Goal: Task Accomplishment & Management: Manage account settings

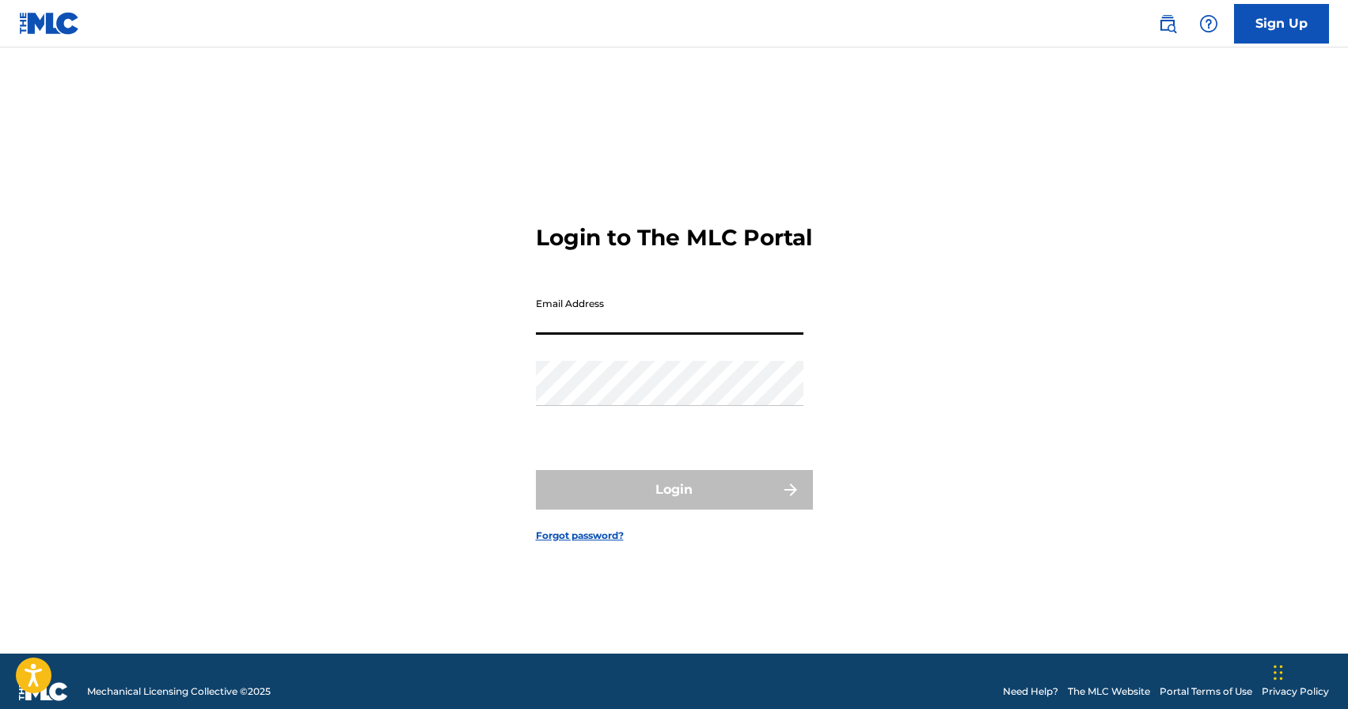
click at [598, 335] on input "Email Address" at bounding box center [670, 312] width 268 height 45
type input "[EMAIL_ADDRESS][DOMAIN_NAME]"
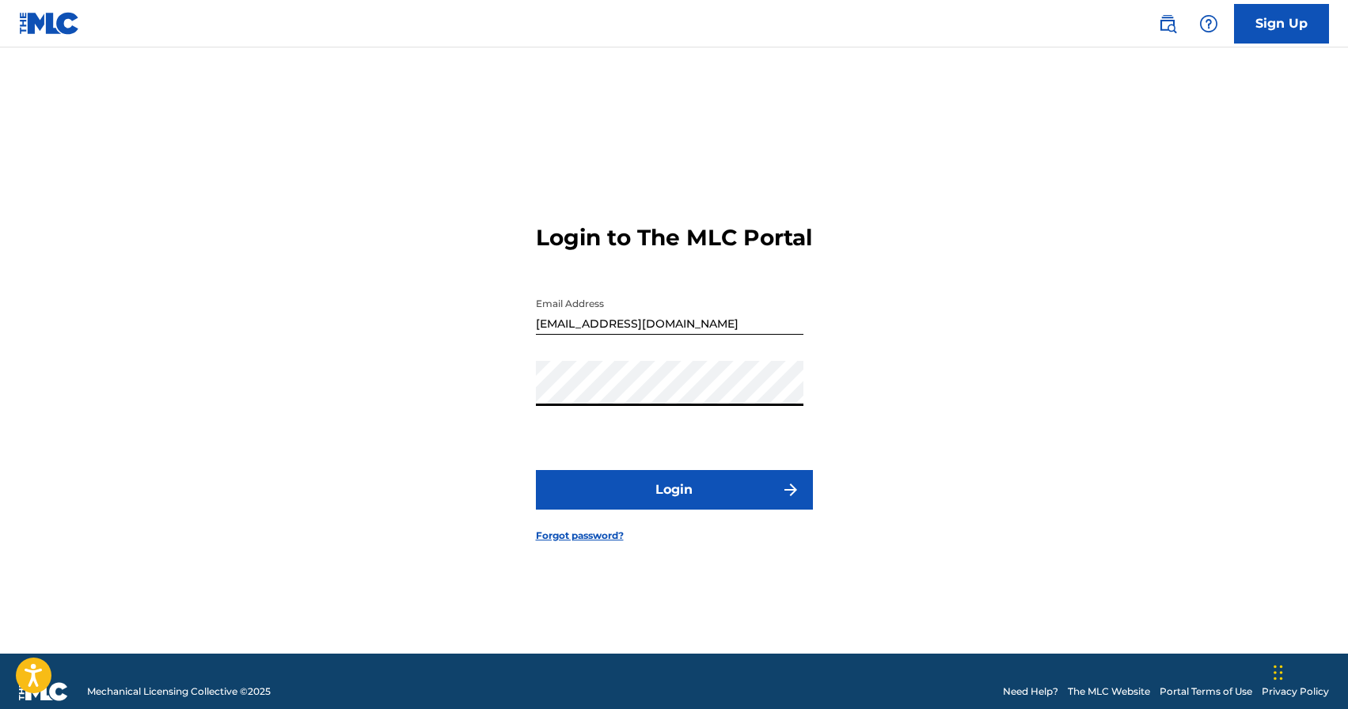
click at [536, 470] on button "Login" at bounding box center [674, 490] width 277 height 40
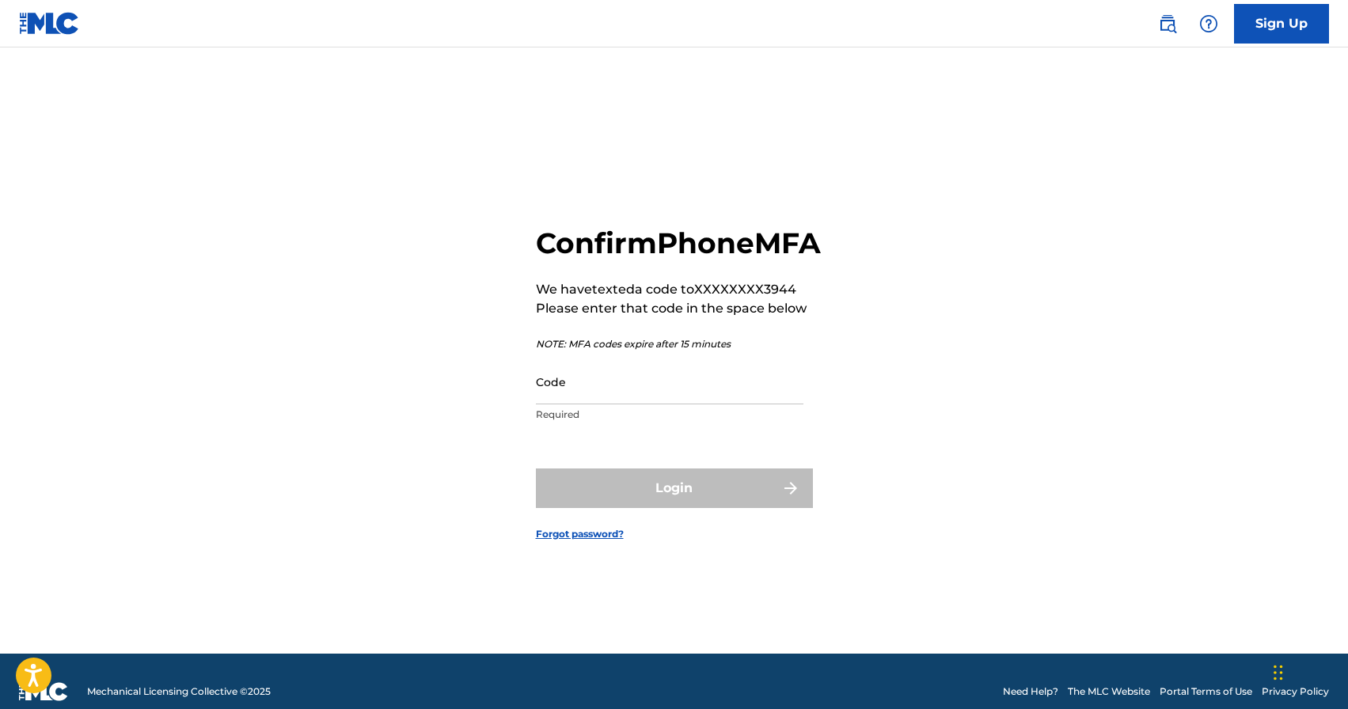
click at [629, 404] on input "Code" at bounding box center [670, 381] width 268 height 45
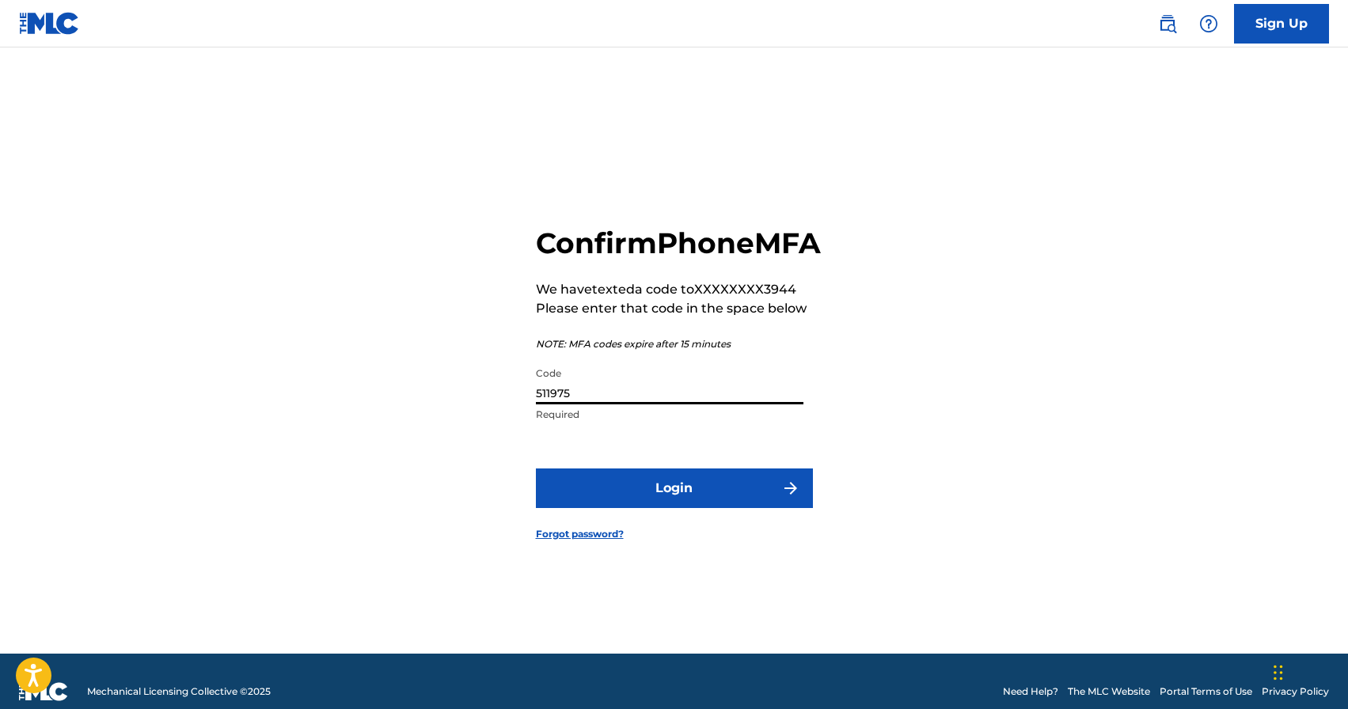
type input "511975"
click at [536, 469] on button "Login" at bounding box center [674, 489] width 277 height 40
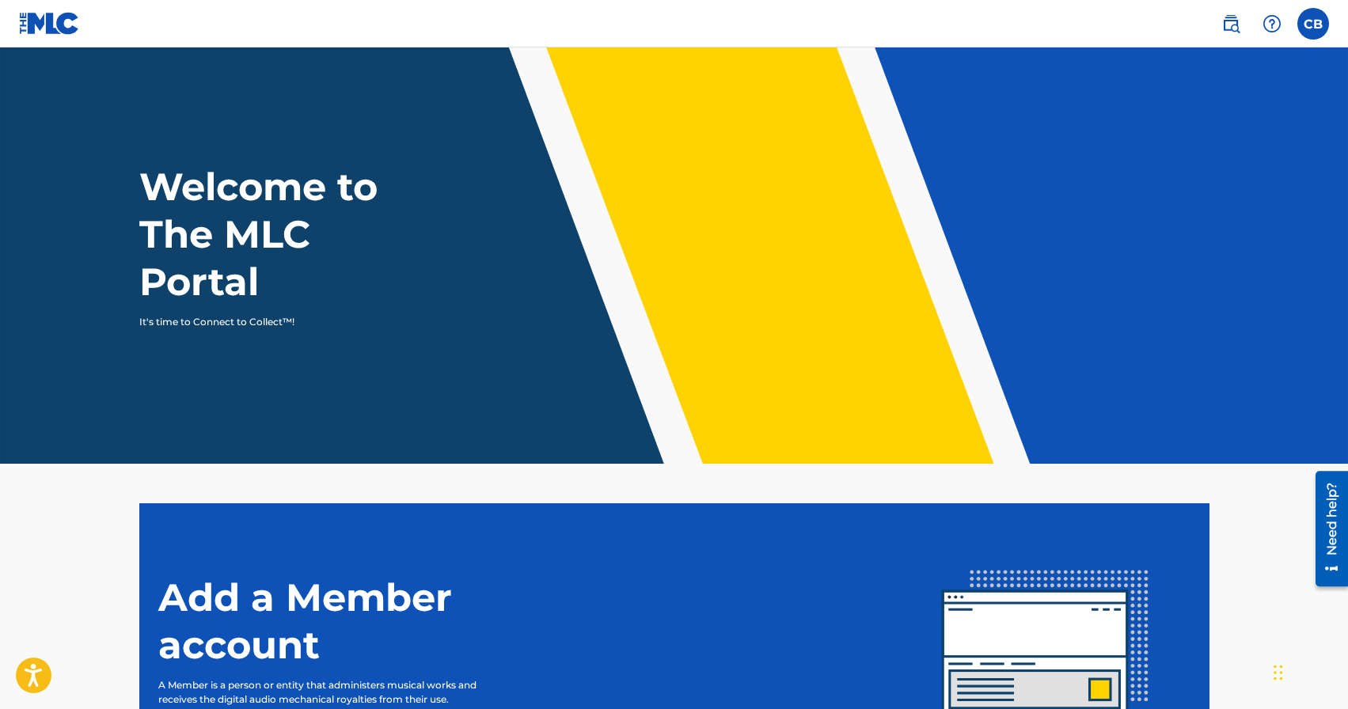
click at [1319, 25] on label at bounding box center [1313, 24] width 32 height 32
click at [1313, 24] on input "CB [PERSON_NAME] [EMAIL_ADDRESS][DOMAIN_NAME] Notification Preferences Profile …" at bounding box center [1313, 24] width 0 height 0
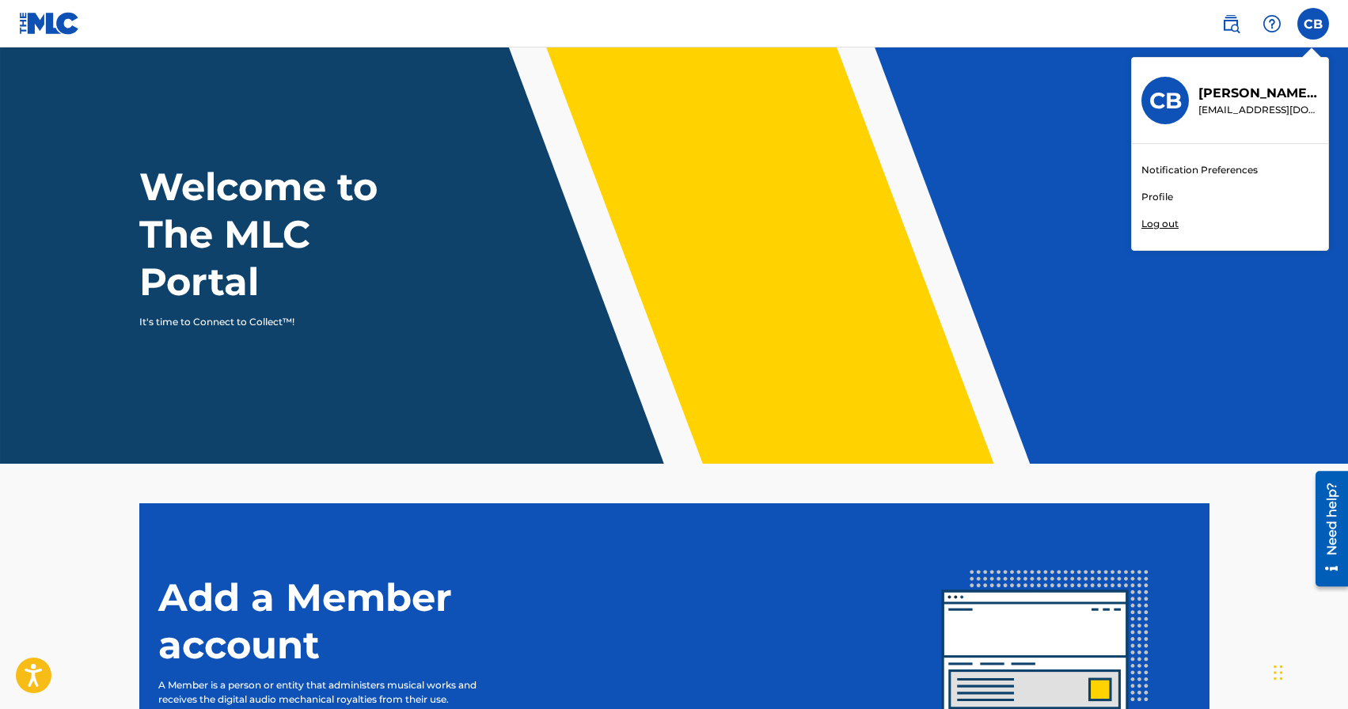
click at [1160, 195] on link "Profile" at bounding box center [1157, 197] width 32 height 14
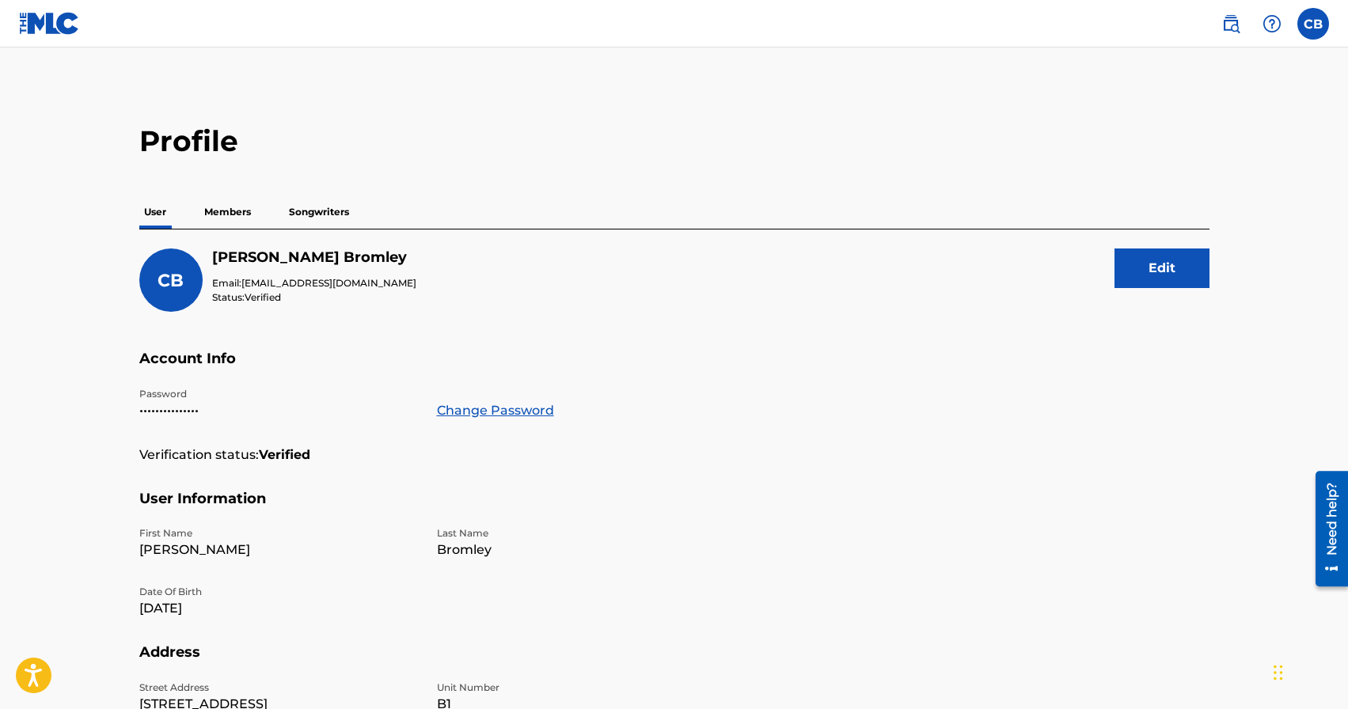
click at [235, 215] on p "Members" at bounding box center [227, 212] width 56 height 33
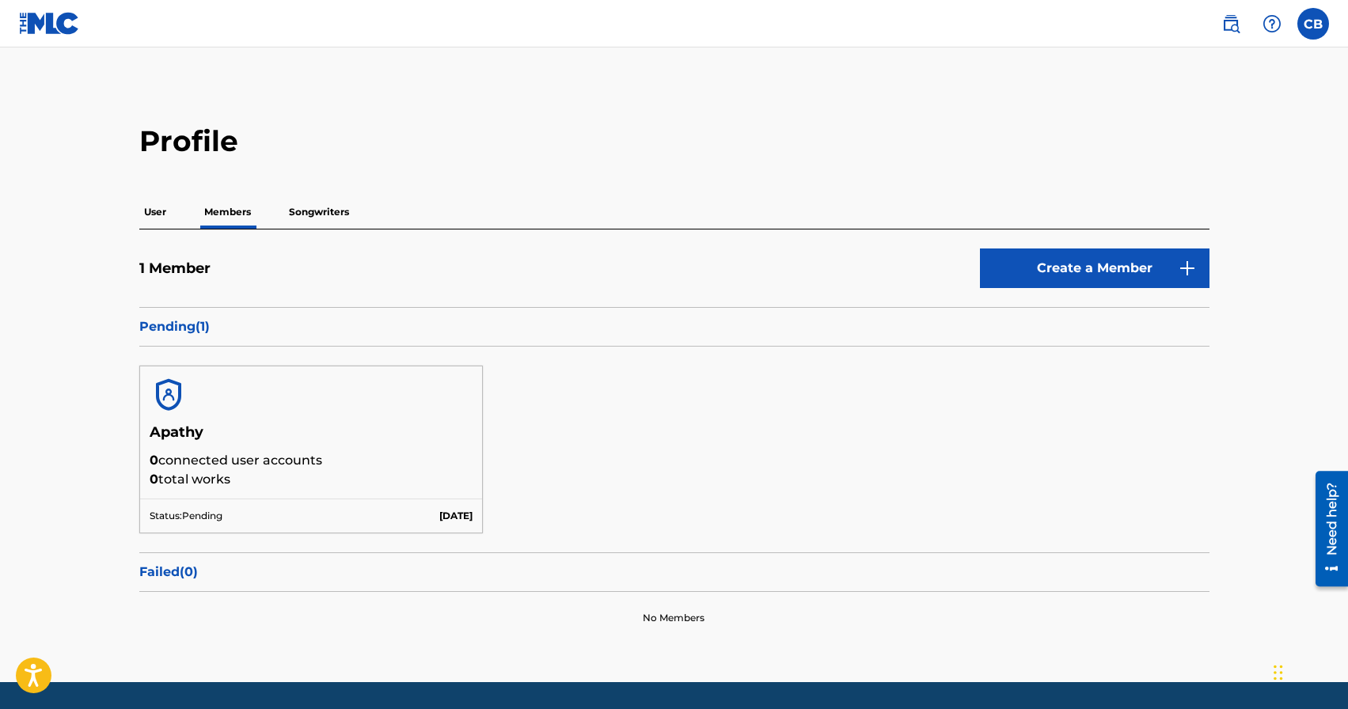
click at [188, 327] on p "Pending ( 1 )" at bounding box center [674, 326] width 1070 height 19
click at [313, 212] on p "Songwriters" at bounding box center [319, 212] width 70 height 33
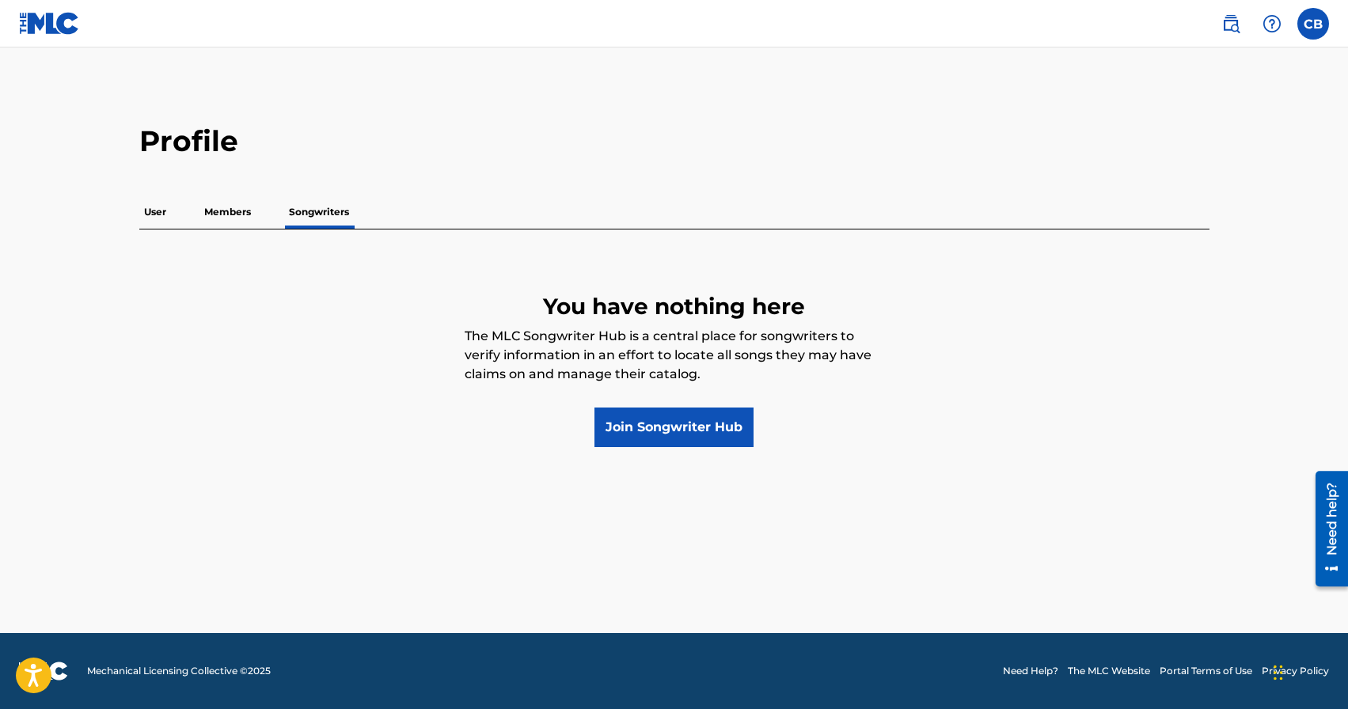
click at [233, 212] on p "Members" at bounding box center [227, 212] width 56 height 33
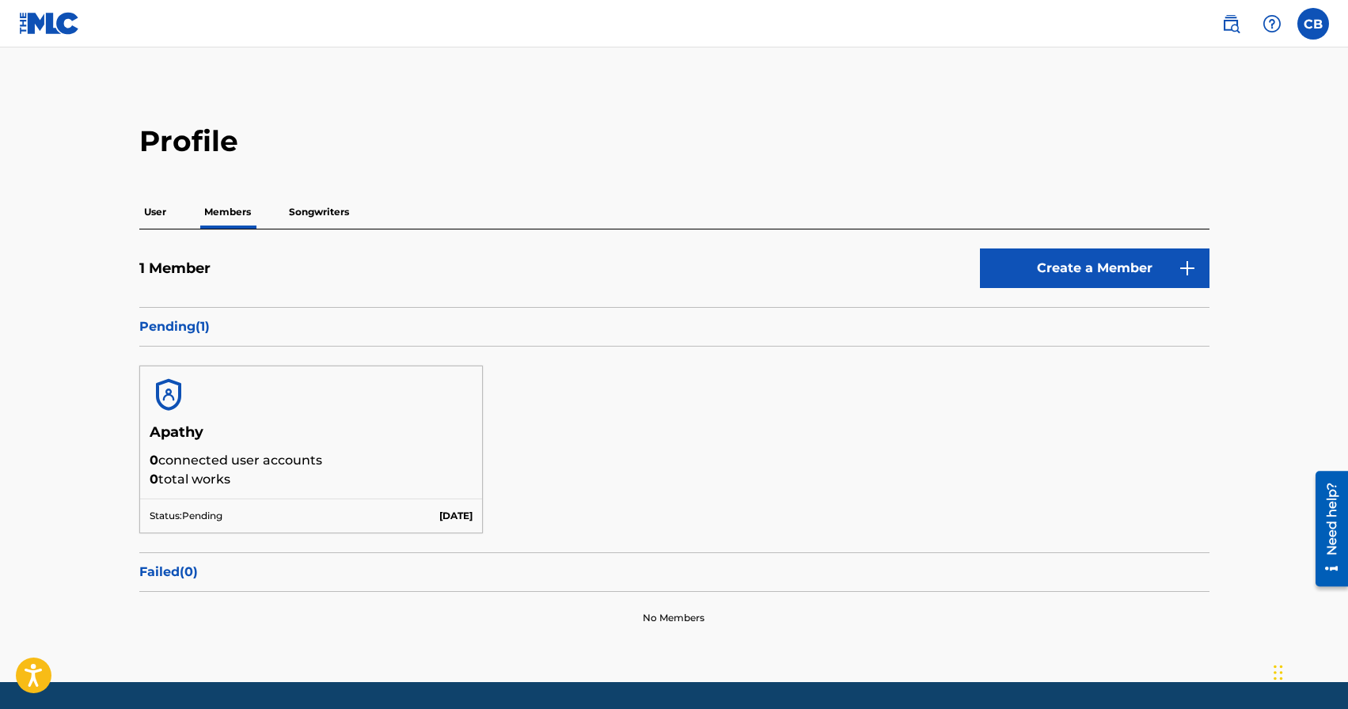
click at [155, 215] on p "User" at bounding box center [155, 212] width 32 height 33
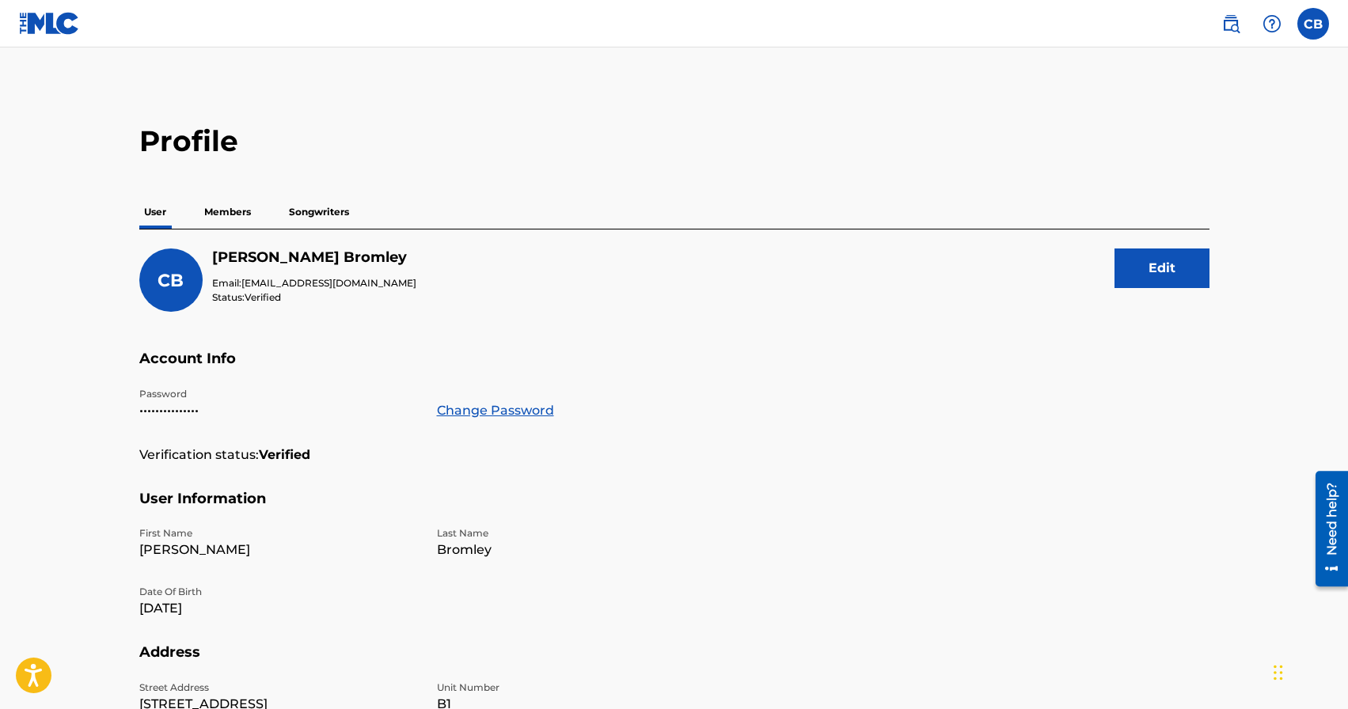
click at [235, 222] on p "Members" at bounding box center [227, 212] width 56 height 33
